Goal: Download file/media

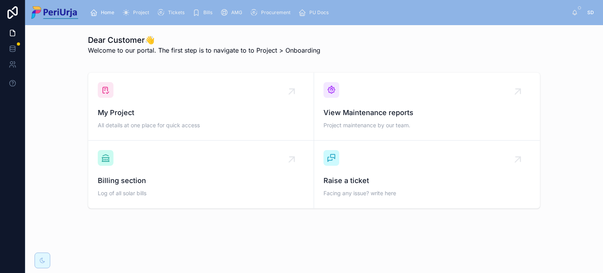
click at [134, 13] on span "Project" at bounding box center [141, 12] width 16 height 6
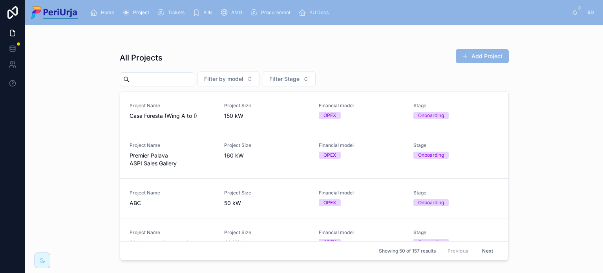
click at [178, 79] on input "text" at bounding box center [162, 79] width 64 height 11
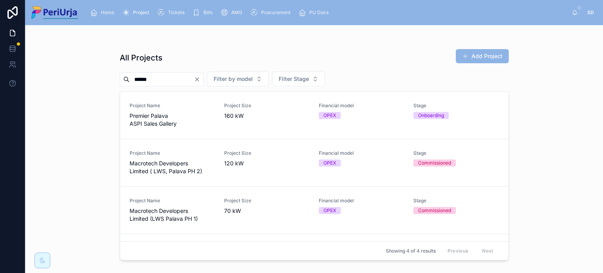
type input "******"
click at [173, 168] on span "Macrotech Developers Limited ( LWS, Palava PH 2)" at bounding box center [172, 167] width 85 height 16
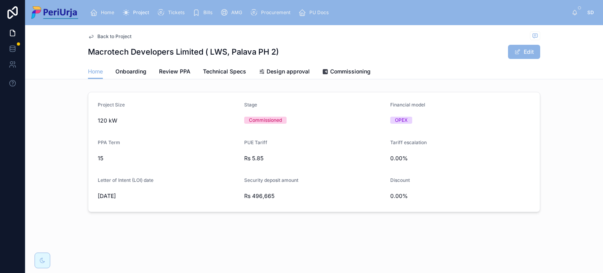
click at [132, 12] on div "Project" at bounding box center [137, 12] width 30 height 13
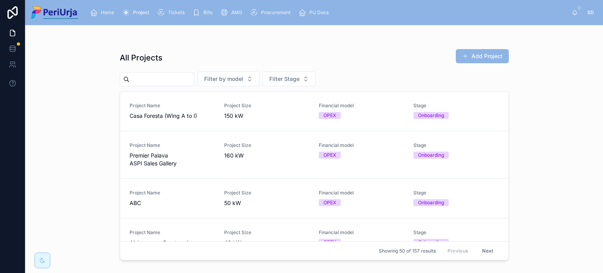
click at [175, 81] on input "text" at bounding box center [162, 79] width 64 height 11
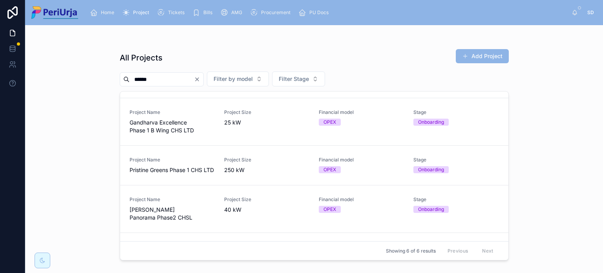
scroll to position [42, 0]
type input "*"
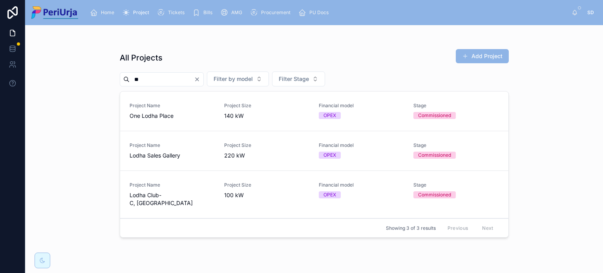
type input "*"
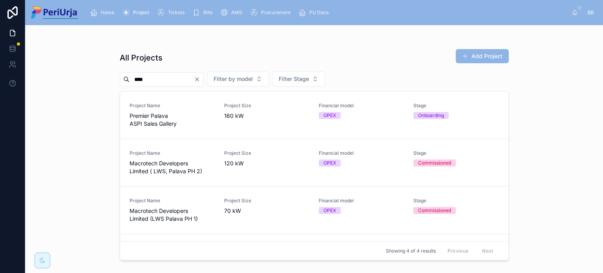
scroll to position [31, 0]
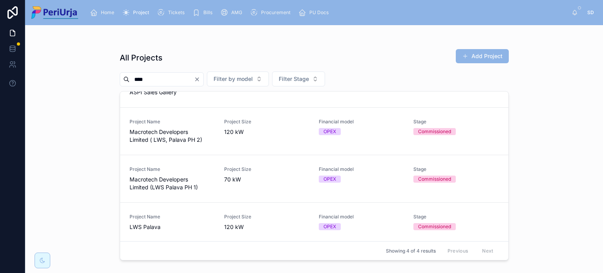
type input "****"
click at [167, 181] on span "Macrotech Developers Limited (LWS Palava PH 1)" at bounding box center [172, 184] width 85 height 16
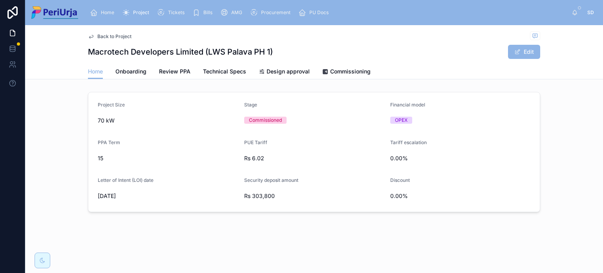
drag, startPoint x: 353, startPoint y: 64, endPoint x: 355, endPoint y: 68, distance: 4.2
click at [355, 68] on link "Commissioning" at bounding box center [346, 72] width 48 height 16
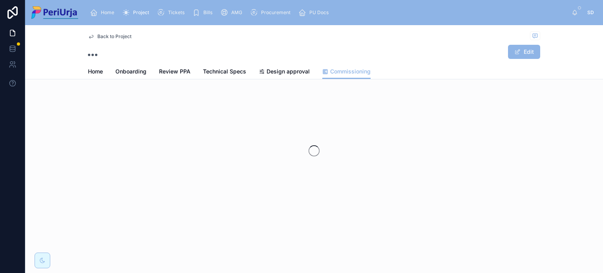
click at [355, 68] on span "Commissioning" at bounding box center [350, 72] width 40 height 8
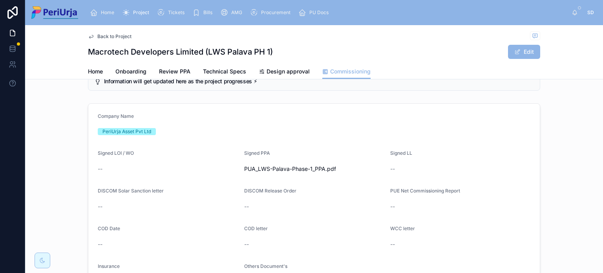
scroll to position [20, 0]
click at [293, 181] on div "PUA_LWS-Palava-Phase-1_PPA.pdf" at bounding box center [287, 180] width 80 height 6
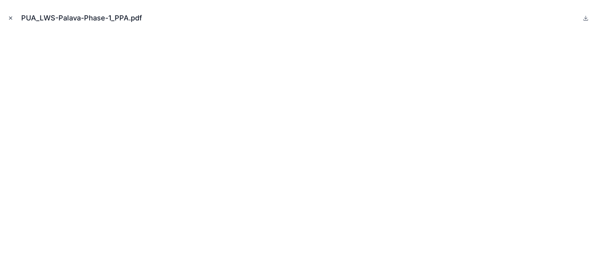
click at [11, 18] on icon "Close modal" at bounding box center [10, 18] width 3 height 3
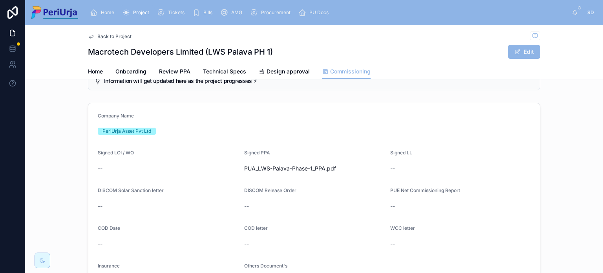
click at [138, 12] on span "Project" at bounding box center [141, 12] width 16 height 6
